Goal: Check status

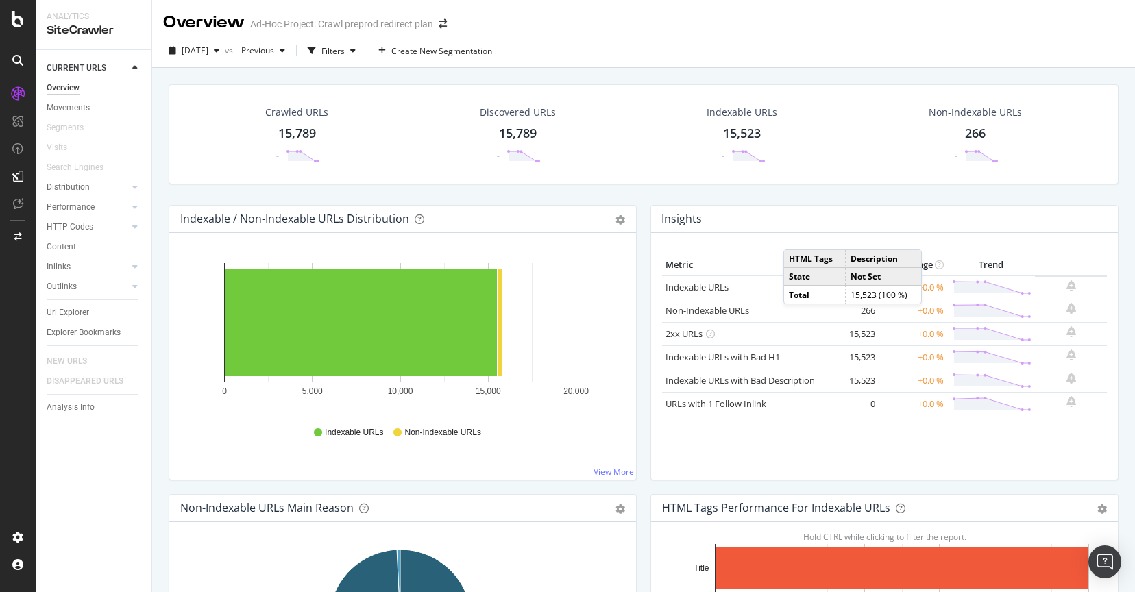
click at [662, 181] on div "Crawled URLs 15,789 - Discovered URLs 15,789 - Indexable URLs 15,523 - Non-Inde…" at bounding box center [644, 134] width 950 height 100
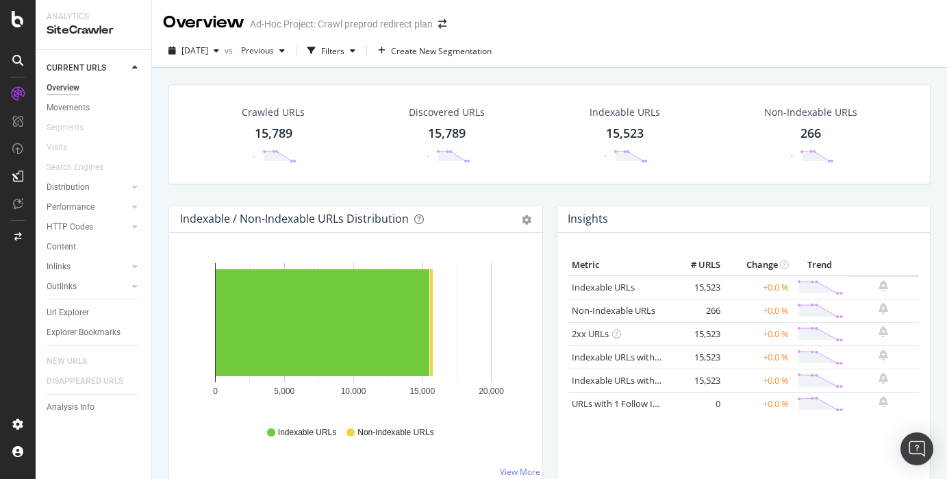
click at [653, 217] on div "Insights" at bounding box center [744, 219] width 373 height 27
click at [643, 192] on div "Crawled URLs 15,789 - Discovered URLs 15,789 - Indexable URLs 15,523 - Non-Inde…" at bounding box center [550, 144] width 776 height 121
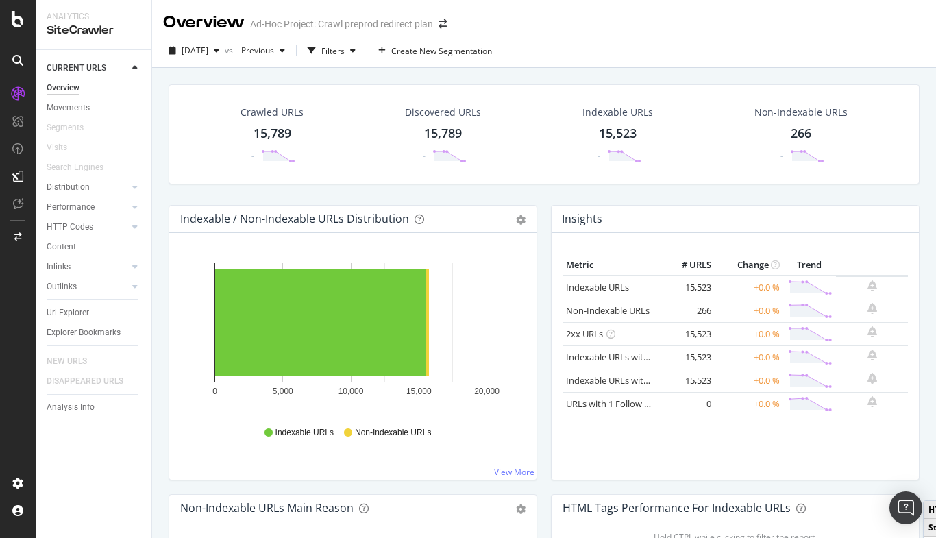
drag, startPoint x: 860, startPoint y: 40, endPoint x: 753, endPoint y: 35, distance: 107.7
click at [860, 40] on div "2025 Sep. 18th vs Previous Filters Create New Segmentation" at bounding box center [544, 53] width 784 height 27
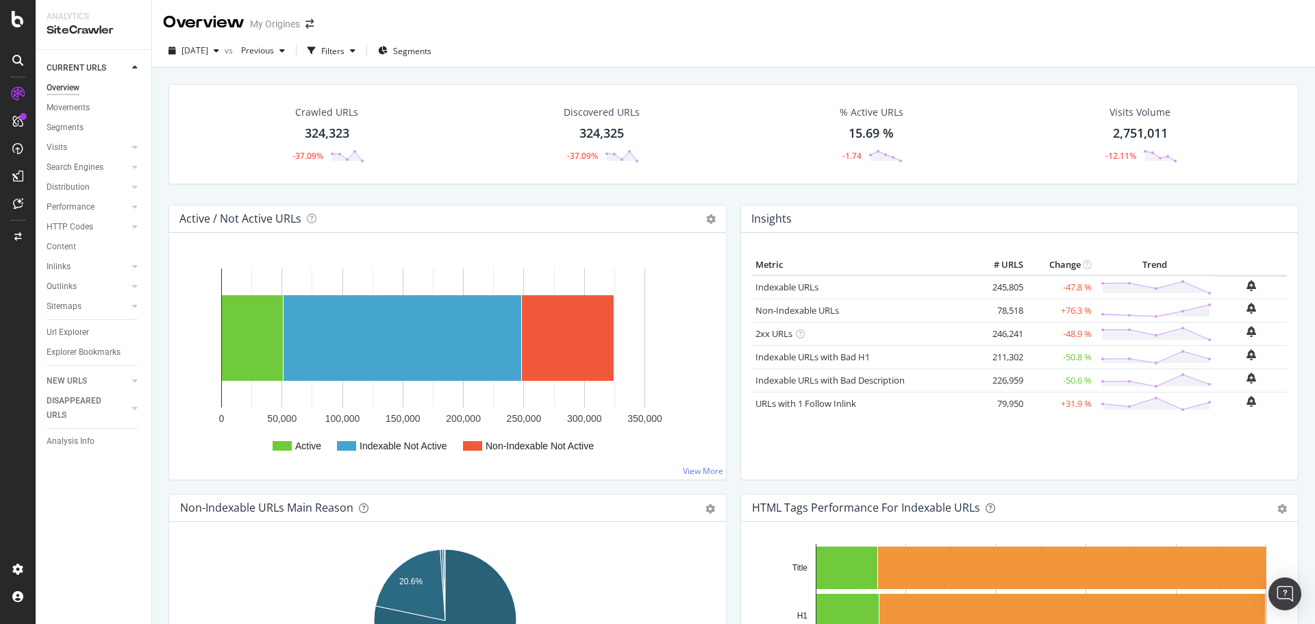
click at [731, 197] on div "Crawled URLs 324,323 -37.09% Discovered URLs 324,325 -37.09% % Active URLs 15.6…" at bounding box center [734, 144] width 1144 height 121
click at [274, 51] on span "Previous" at bounding box center [255, 51] width 38 height 12
click at [285, 53] on icon "button" at bounding box center [282, 51] width 5 height 8
click at [290, 50] on div "button" at bounding box center [282, 51] width 16 height 8
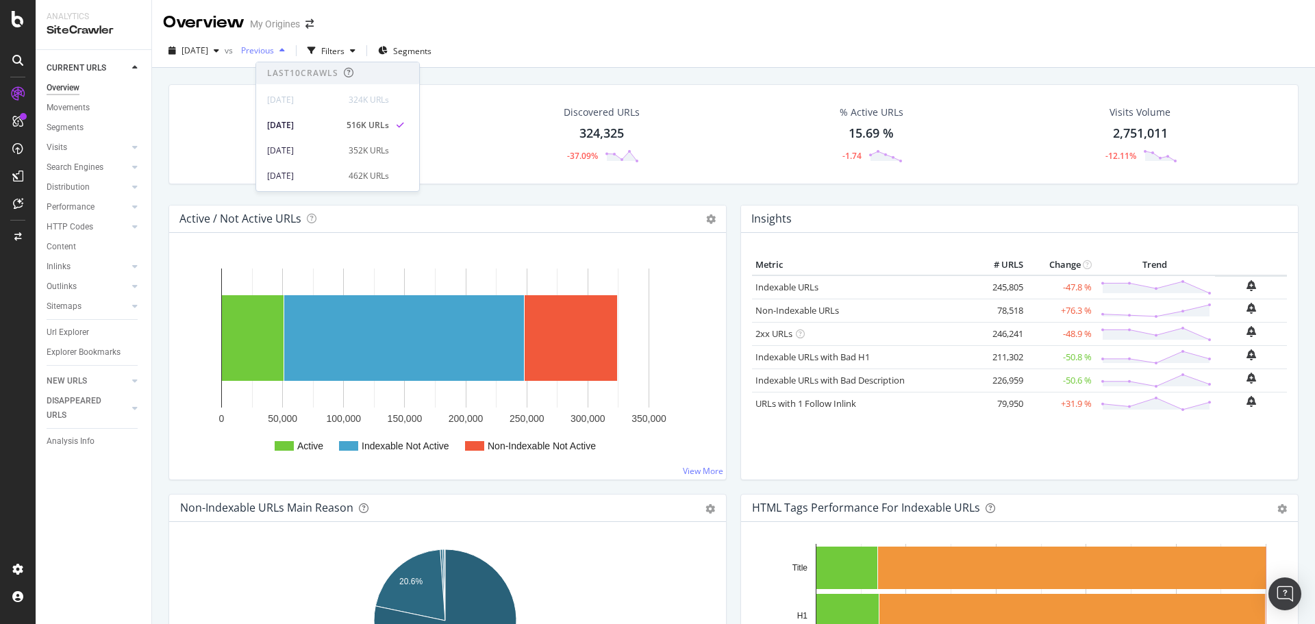
click at [290, 50] on div "button" at bounding box center [282, 51] width 16 height 8
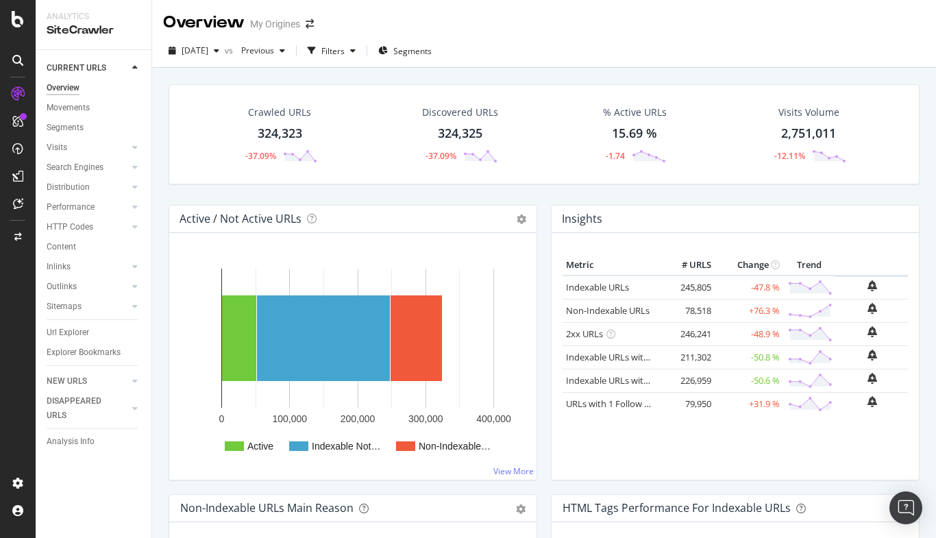
click at [10, 288] on div at bounding box center [17, 277] width 33 height 389
